Goal: Task Accomplishment & Management: Manage account settings

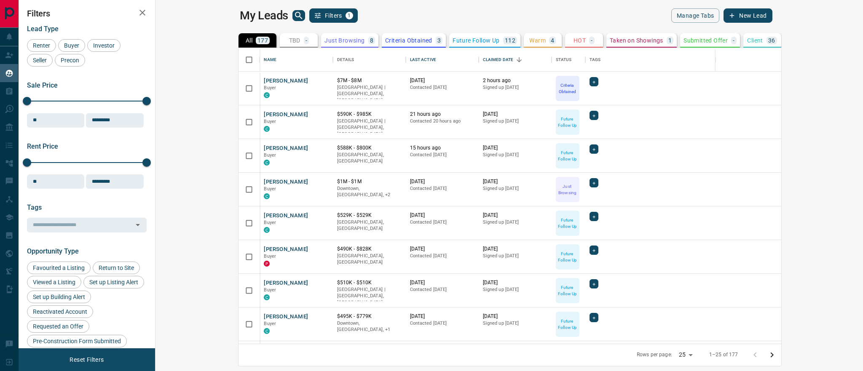
scroll to position [296, 704]
click at [264, 82] on button "[PERSON_NAME]" at bounding box center [286, 81] width 44 height 8
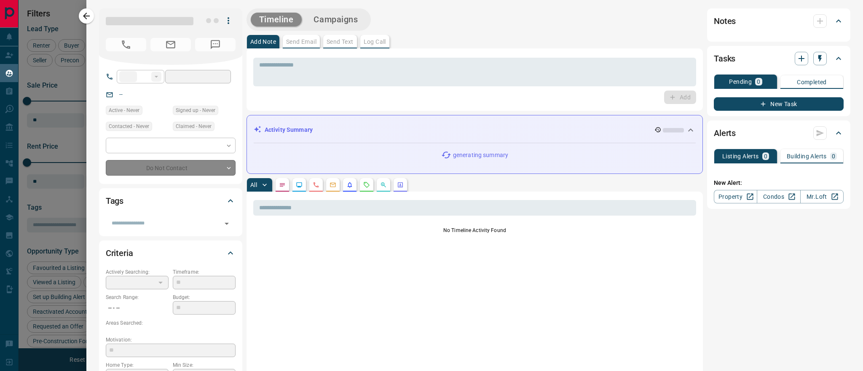
type input "**"
type input "**********"
type input "*"
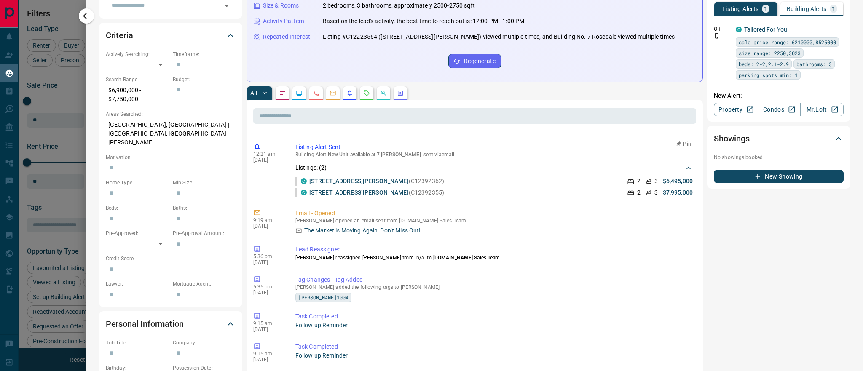
scroll to position [165, 0]
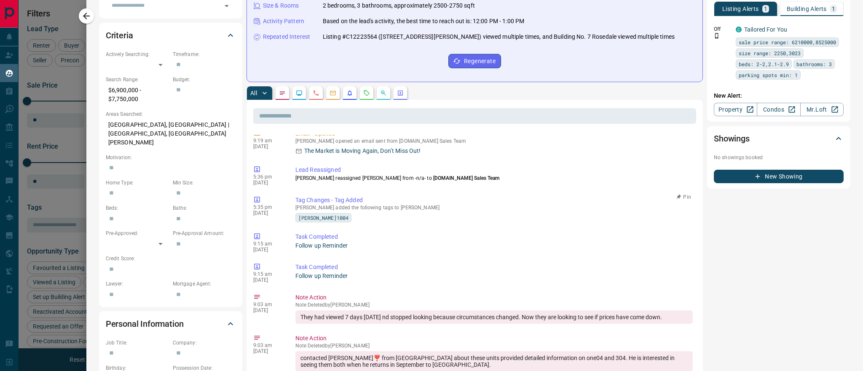
click at [314, 219] on span "[PERSON_NAME]1004" at bounding box center [323, 218] width 50 height 8
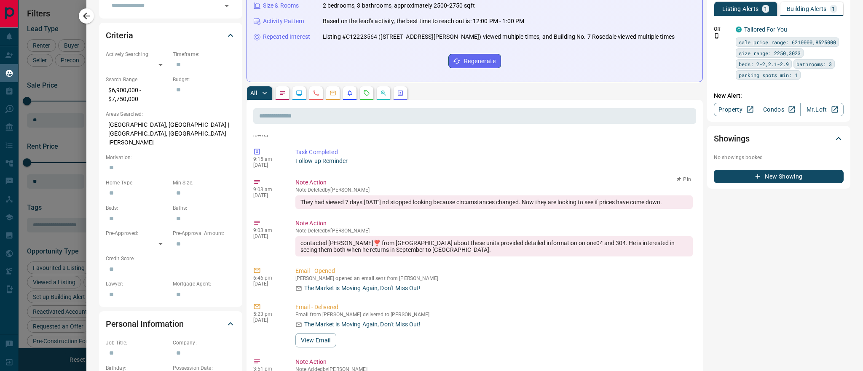
scroll to position [281, 0]
drag, startPoint x: 332, startPoint y: 210, endPoint x: 685, endPoint y: 202, distance: 353.2
click at [467, 242] on div "contacted [PERSON_NAME]❣️ from [GEOGRAPHIC_DATA] about these units provided det…" at bounding box center [493, 245] width 397 height 20
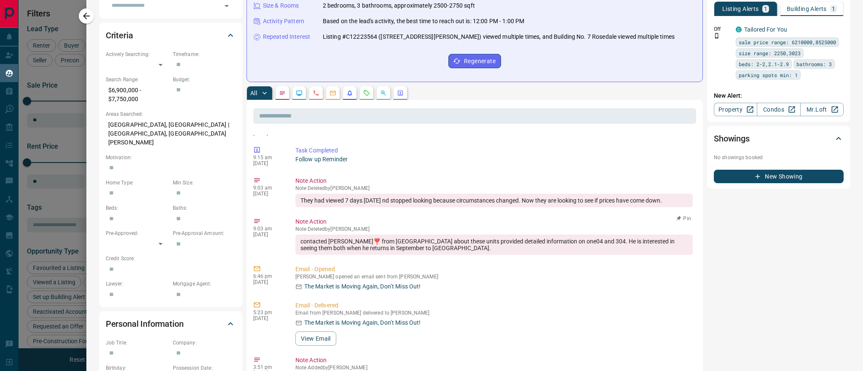
drag, startPoint x: 324, startPoint y: 243, endPoint x: 504, endPoint y: 237, distance: 180.4
click at [504, 237] on div "contacted [PERSON_NAME]❣️ from [GEOGRAPHIC_DATA] about these units provided det…" at bounding box center [493, 245] width 397 height 20
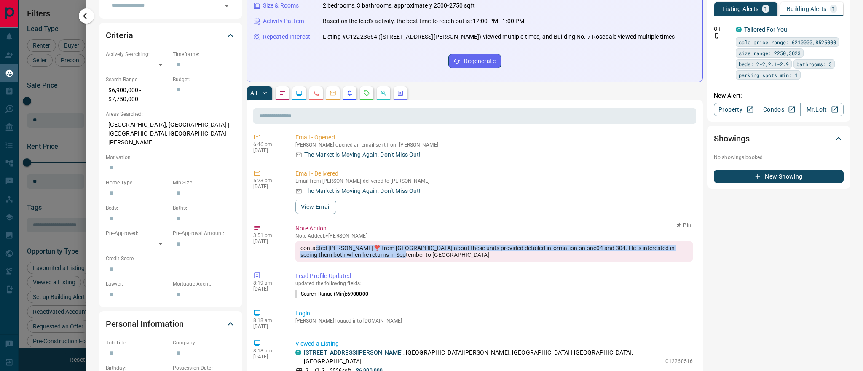
scroll to position [415, 0]
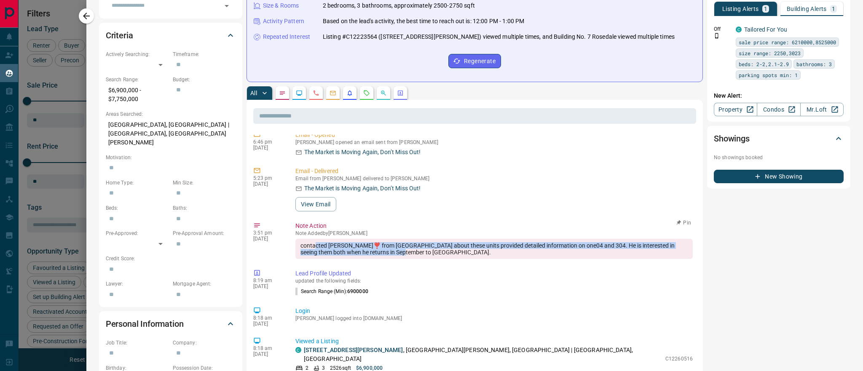
drag, startPoint x: 316, startPoint y: 254, endPoint x: 569, endPoint y: 254, distance: 252.8
click at [569, 254] on div "contacted [PERSON_NAME]❣️ from [GEOGRAPHIC_DATA] about these units provided det…" at bounding box center [493, 249] width 397 height 20
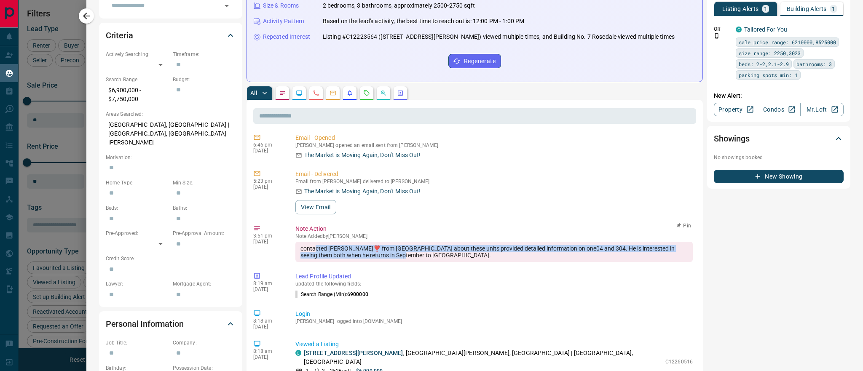
click at [569, 254] on div "contacted [PERSON_NAME]❣️ from [GEOGRAPHIC_DATA] about these units provided det…" at bounding box center [493, 252] width 397 height 20
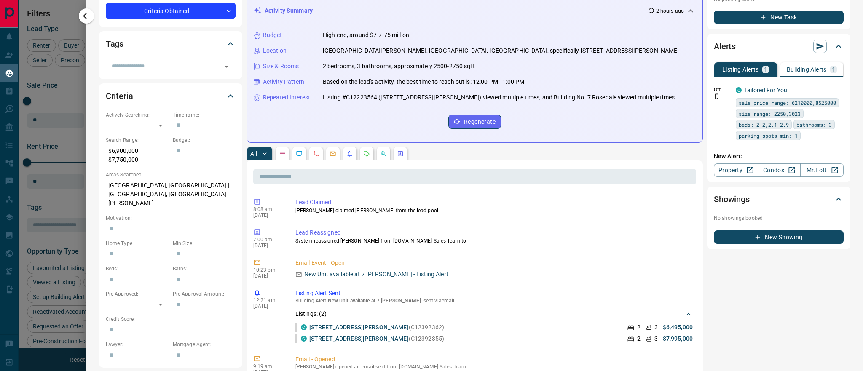
scroll to position [0, 0]
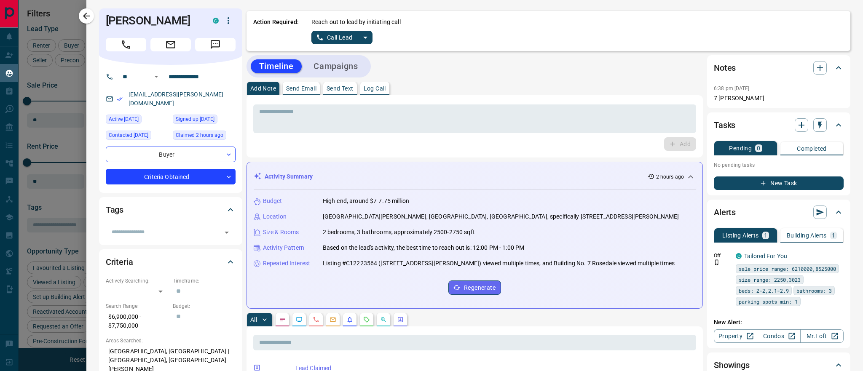
click at [838, 66] on icon at bounding box center [838, 68] width 10 height 10
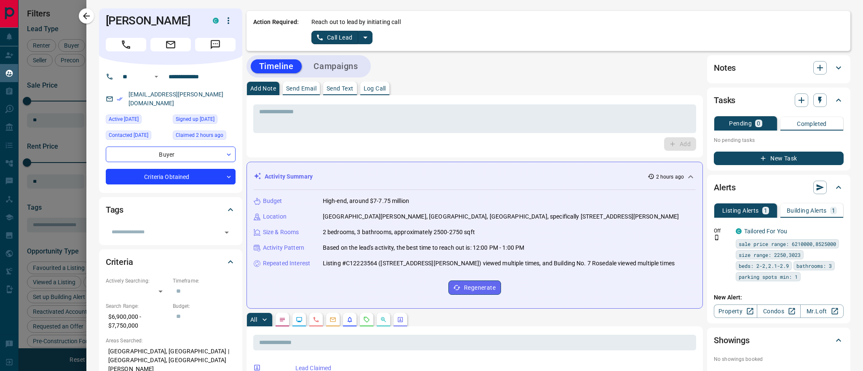
click at [838, 66] on icon at bounding box center [838, 68] width 10 height 10
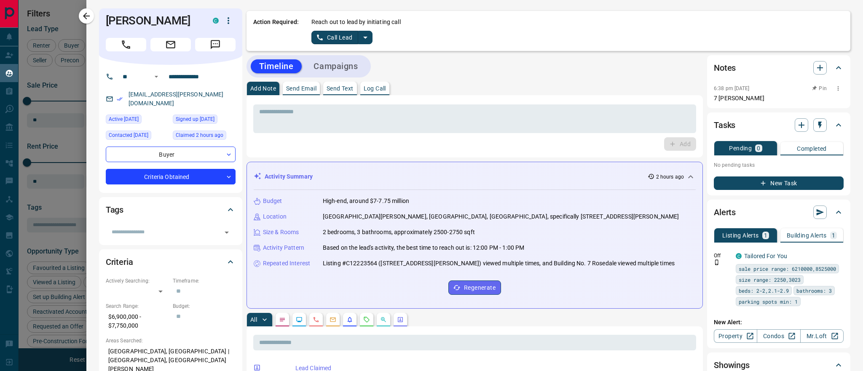
click at [721, 99] on p "7 [PERSON_NAME]" at bounding box center [779, 98] width 130 height 9
click at [839, 88] on icon "button" at bounding box center [838, 88] width 7 height 7
click at [839, 88] on div at bounding box center [431, 185] width 863 height 371
click at [750, 90] on p "6:38 pm [DATE]" at bounding box center [732, 89] width 36 height 6
click at [728, 68] on h2 "Notes" at bounding box center [725, 67] width 22 height 13
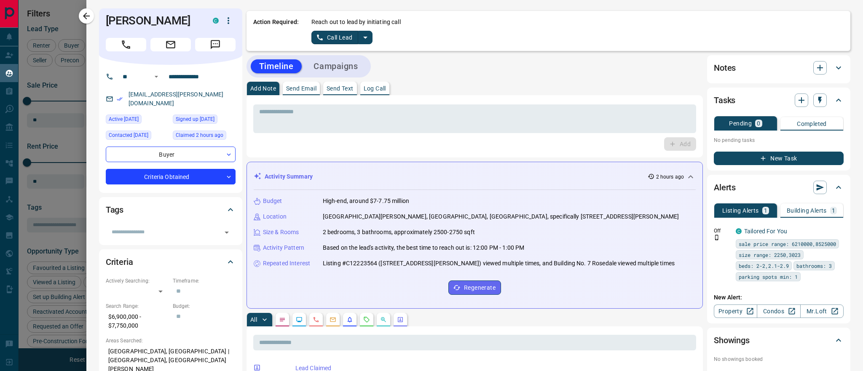
click at [728, 68] on h2 "Notes" at bounding box center [725, 67] width 22 height 13
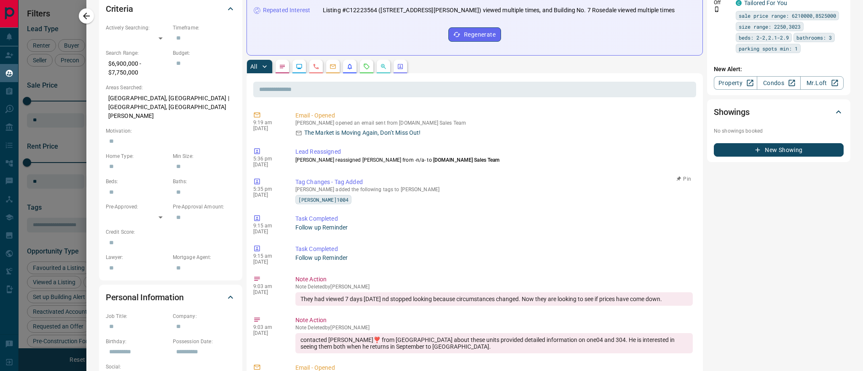
scroll to position [263, 0]
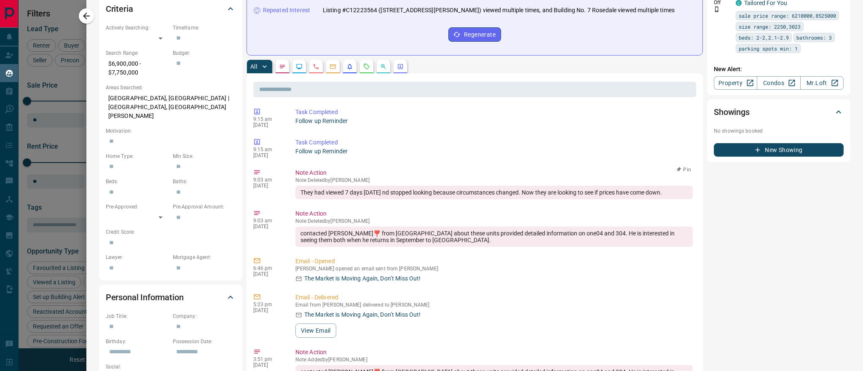
drag, startPoint x: 333, startPoint y: 180, endPoint x: 377, endPoint y: 180, distance: 43.4
click at [377, 180] on p "Note Deleted by [PERSON_NAME]" at bounding box center [493, 180] width 397 height 6
copy p "[PERSON_NAME]"
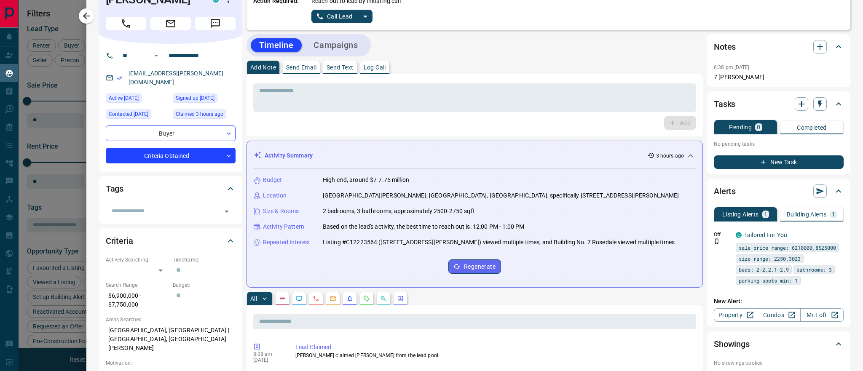
scroll to position [0, 0]
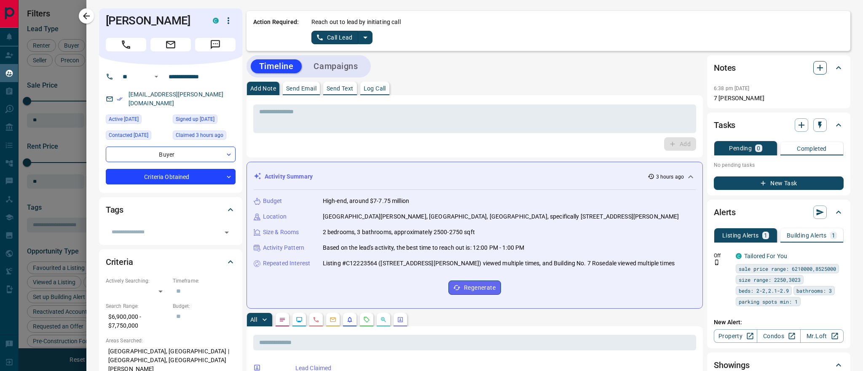
click at [815, 69] on icon "button" at bounding box center [820, 68] width 10 height 10
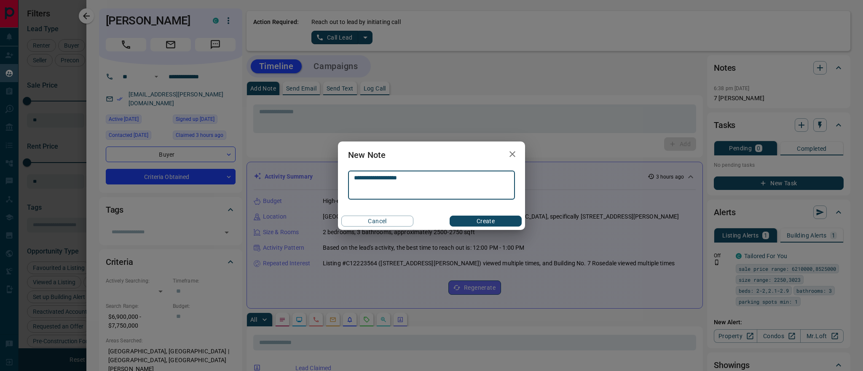
click at [403, 179] on textarea "**********" at bounding box center [431, 184] width 155 height 21
type textarea "**********"
click at [499, 223] on button "Create" at bounding box center [486, 221] width 72 height 11
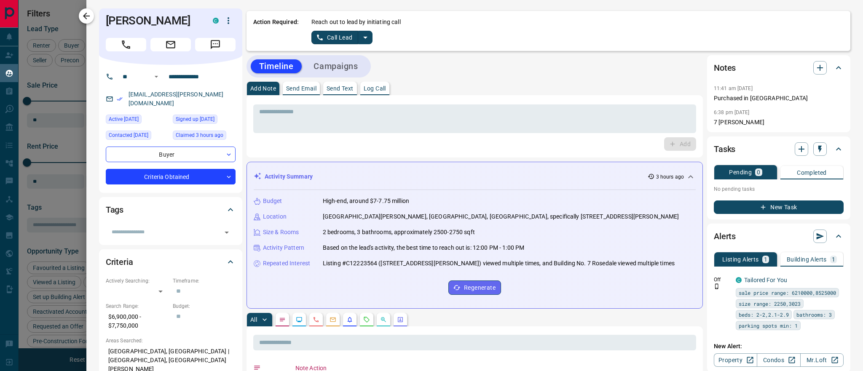
click at [89, 15] on icon "button" at bounding box center [86, 16] width 10 height 10
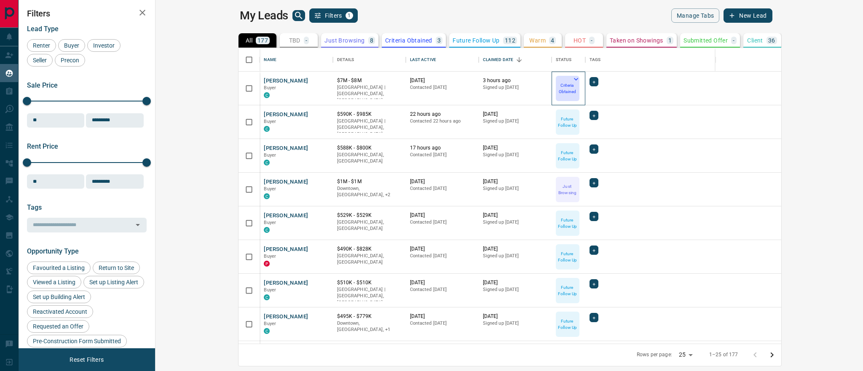
click at [557, 83] on p "Criteria Obtained" at bounding box center [568, 88] width 22 height 13
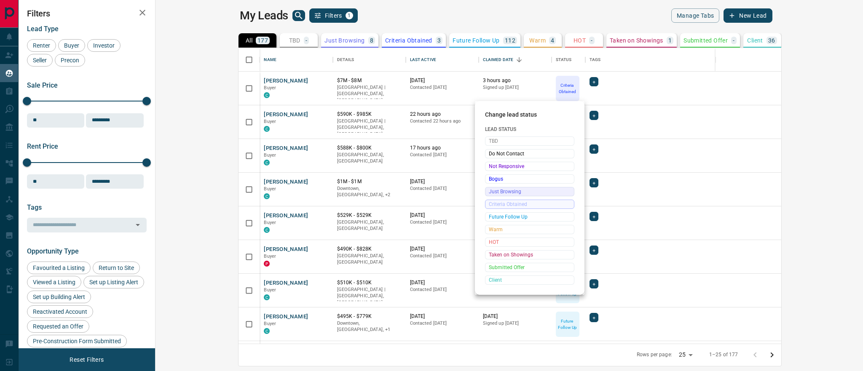
click at [515, 193] on span "Just Browsing" at bounding box center [530, 191] width 82 height 8
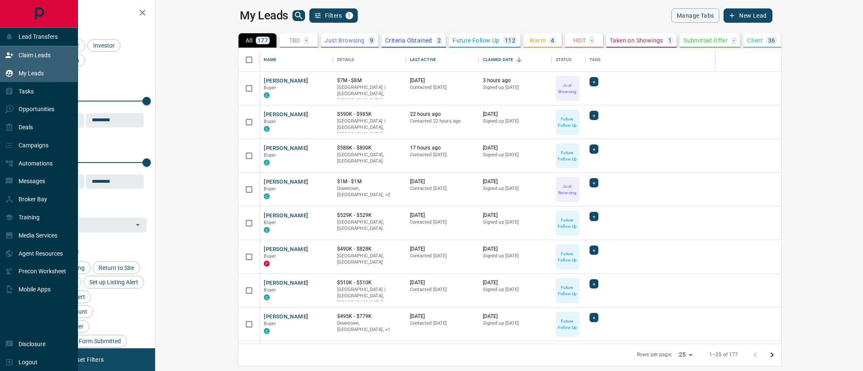
click at [33, 53] on p "Claim Leads" at bounding box center [35, 55] width 32 height 7
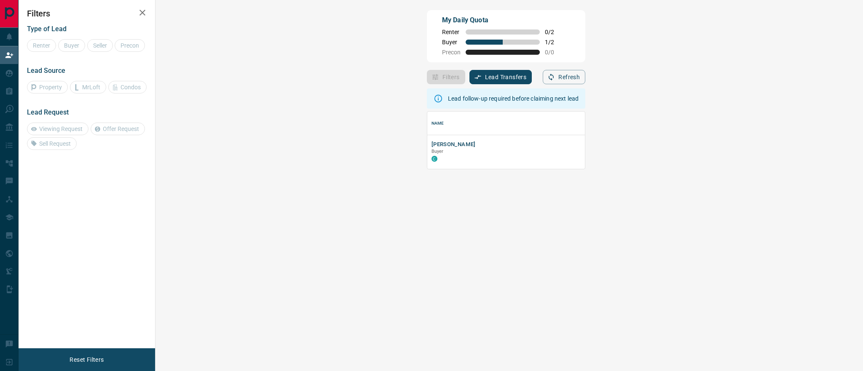
scroll to position [57, 689]
click at [431, 145] on button "[PERSON_NAME]" at bounding box center [453, 145] width 44 height 8
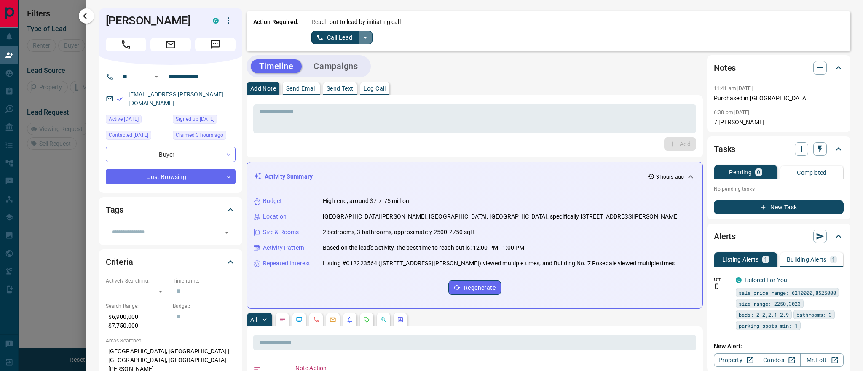
click at [368, 38] on icon "split button" at bounding box center [365, 37] width 10 height 10
click at [344, 65] on li "Log Manual Call" at bounding box center [341, 66] width 51 height 13
click at [337, 41] on button "Log Manual Call" at bounding box center [339, 37] width 56 height 13
click at [319, 40] on button "Yes" at bounding box center [319, 37] width 17 height 13
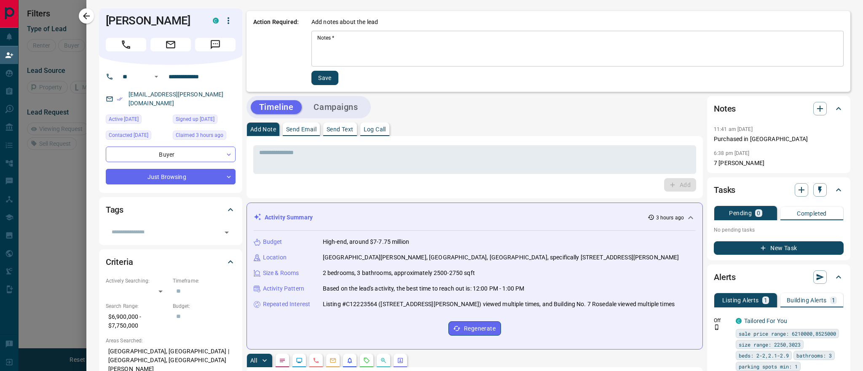
click at [332, 42] on textarea "Notes   *" at bounding box center [577, 49] width 520 height 29
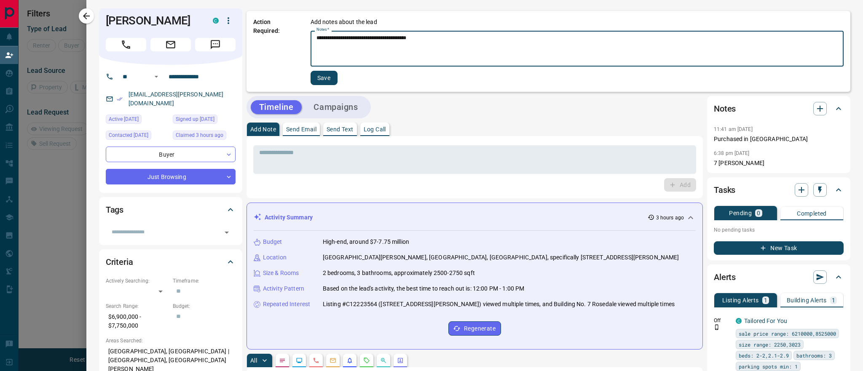
click at [359, 37] on textarea "**********" at bounding box center [577, 49] width 522 height 29
click at [421, 37] on textarea "**********" at bounding box center [577, 49] width 522 height 29
type textarea "**********"
click at [324, 75] on button "Save" at bounding box center [324, 78] width 27 height 14
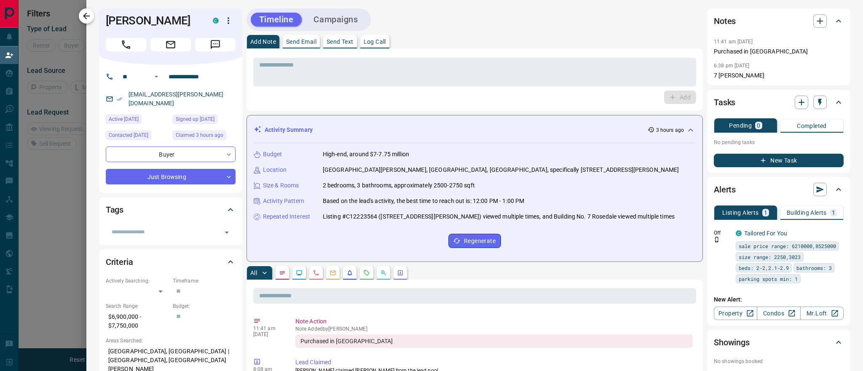
click at [82, 11] on icon "button" at bounding box center [86, 16] width 10 height 10
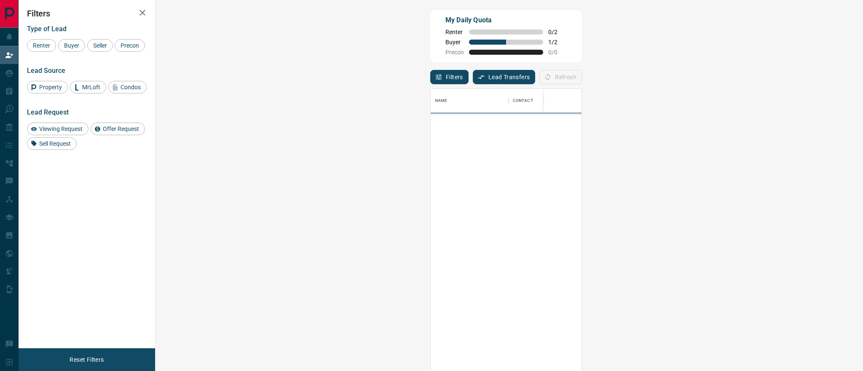
scroll to position [283, 689]
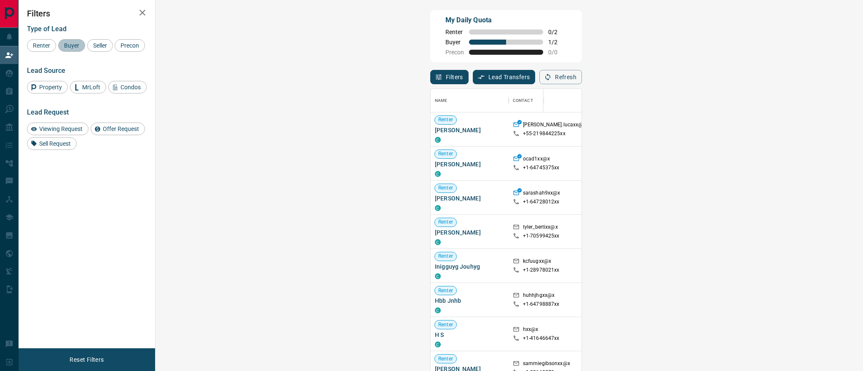
click at [67, 50] on div "Buyer" at bounding box center [71, 45] width 27 height 13
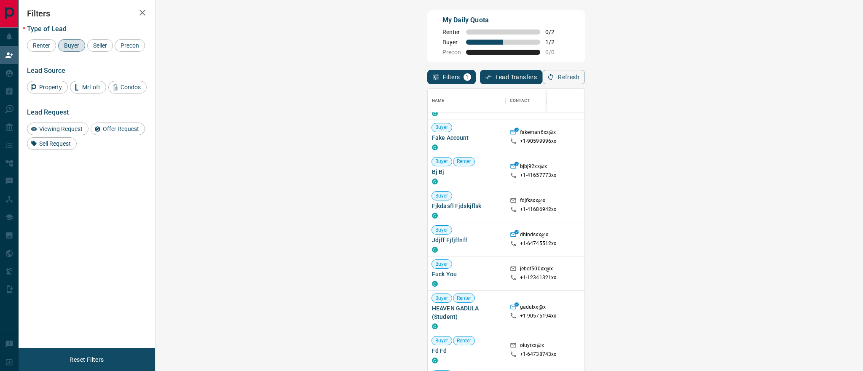
scroll to position [0, 0]
